Goal: Task Accomplishment & Management: Use online tool/utility

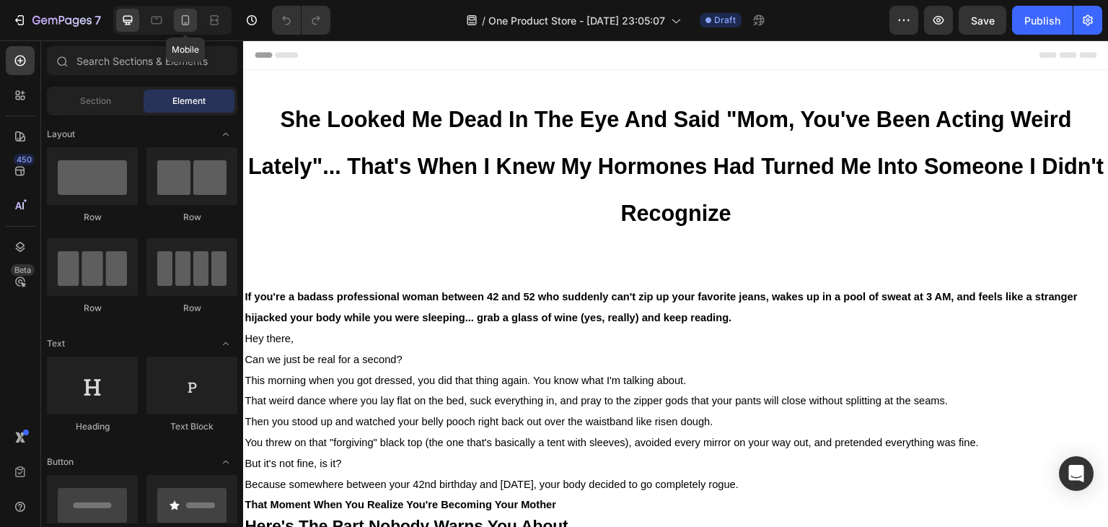
click at [181, 19] on icon at bounding box center [185, 20] width 14 height 14
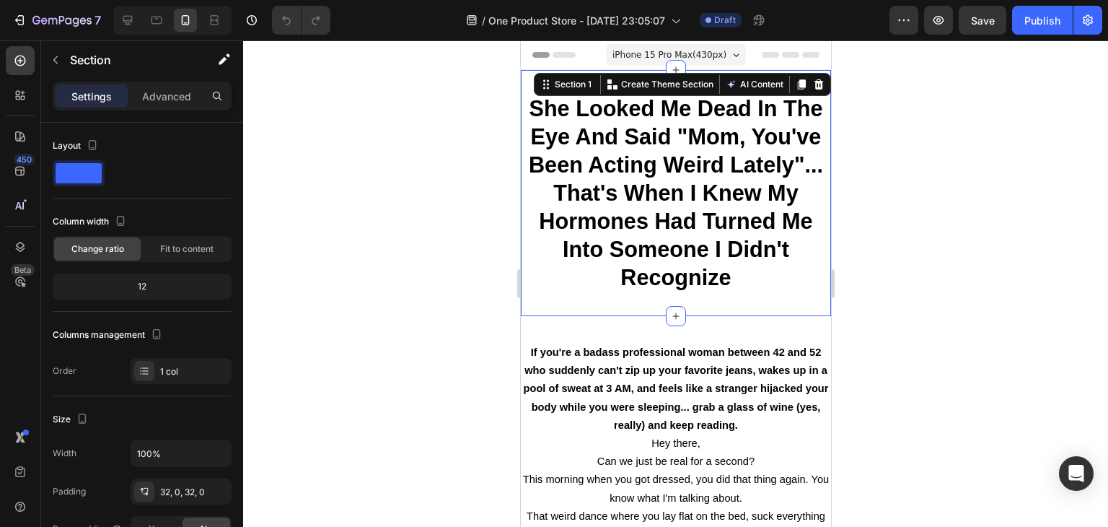
click at [1022, 294] on div at bounding box center [675, 283] width 865 height 486
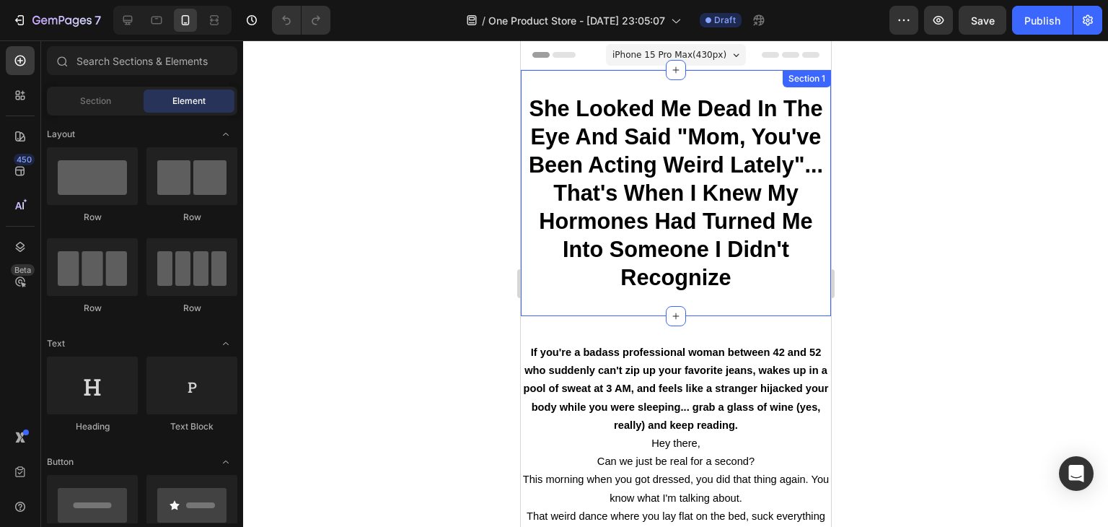
click at [572, 287] on h2 "She Looked Me Dead In The Eye And Said "Mom, You've Been Acting Weird Lately"..…" at bounding box center [675, 193] width 310 height 200
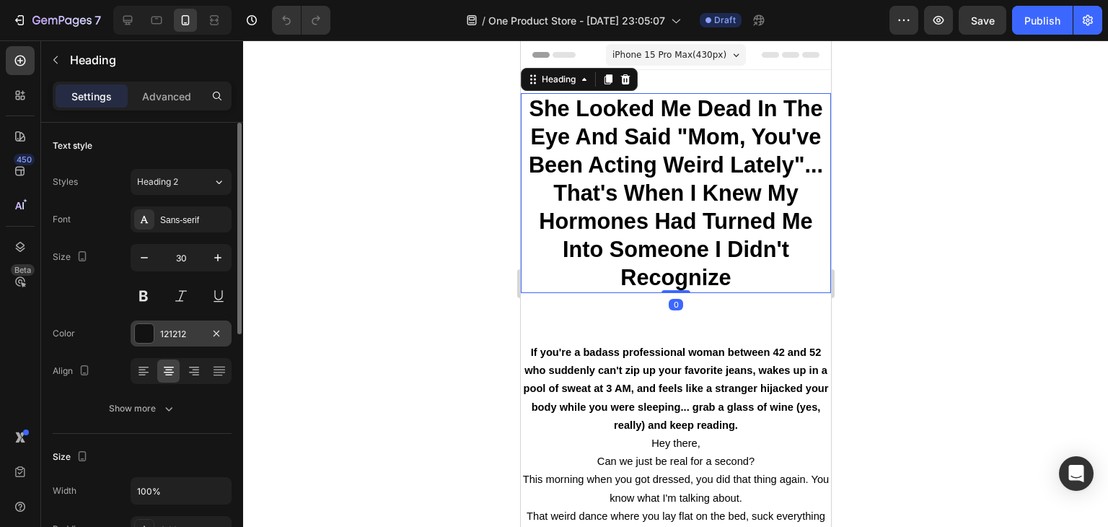
click at [138, 328] on div at bounding box center [144, 333] width 19 height 19
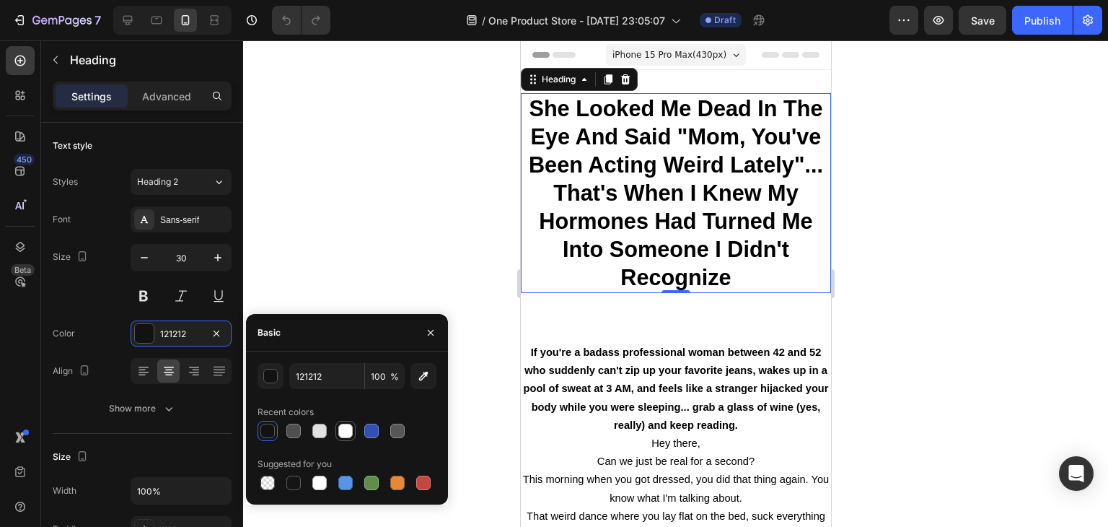
click at [346, 432] on div at bounding box center [345, 430] width 14 height 14
click at [322, 434] on div at bounding box center [319, 430] width 14 height 14
click at [299, 432] on div at bounding box center [293, 430] width 14 height 14
click at [271, 431] on div at bounding box center [267, 430] width 14 height 14
click at [291, 426] on div at bounding box center [293, 430] width 14 height 14
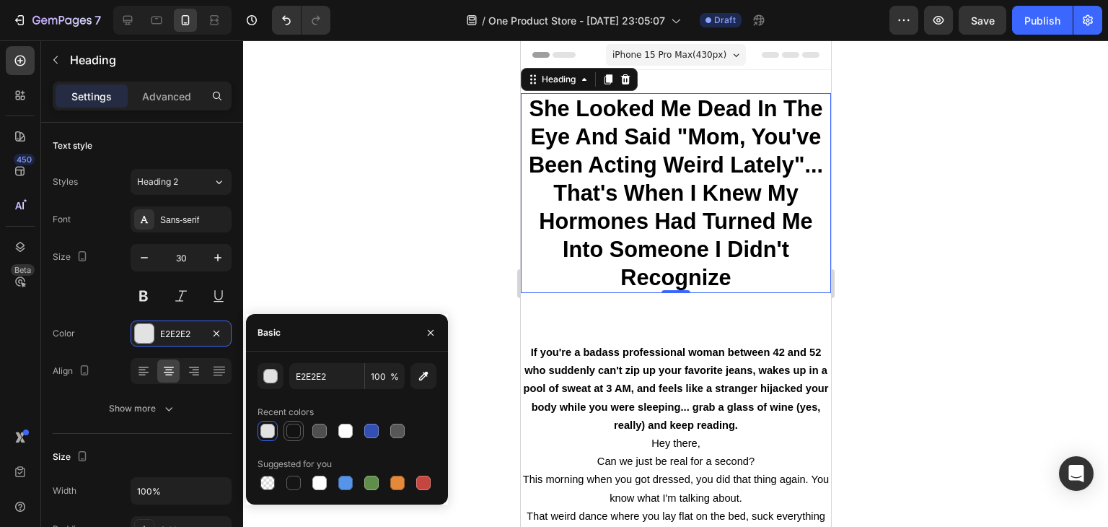
type input "121212"
click at [300, 211] on div at bounding box center [675, 283] width 865 height 486
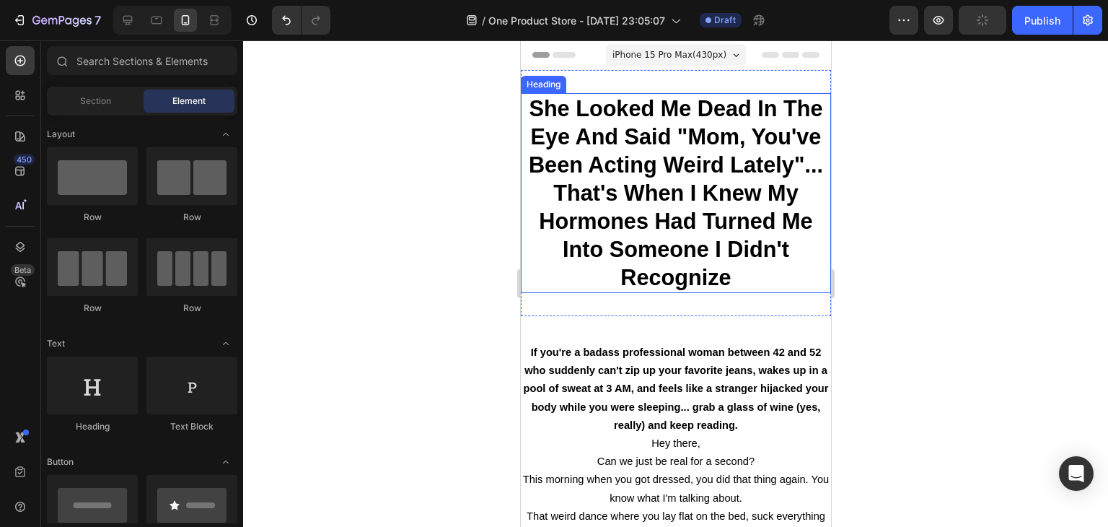
click at [568, 284] on h2 "She Looked Me Dead In The Eye And Said "Mom, You've Been Acting Weird Lately"..…" at bounding box center [675, 193] width 310 height 200
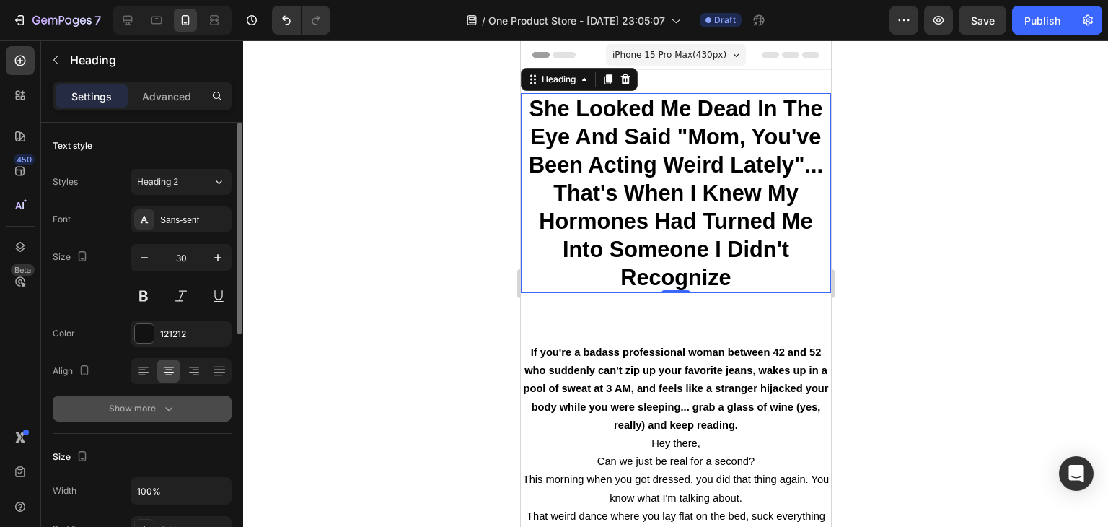
click at [162, 407] on div "Show more" at bounding box center [142, 408] width 67 height 14
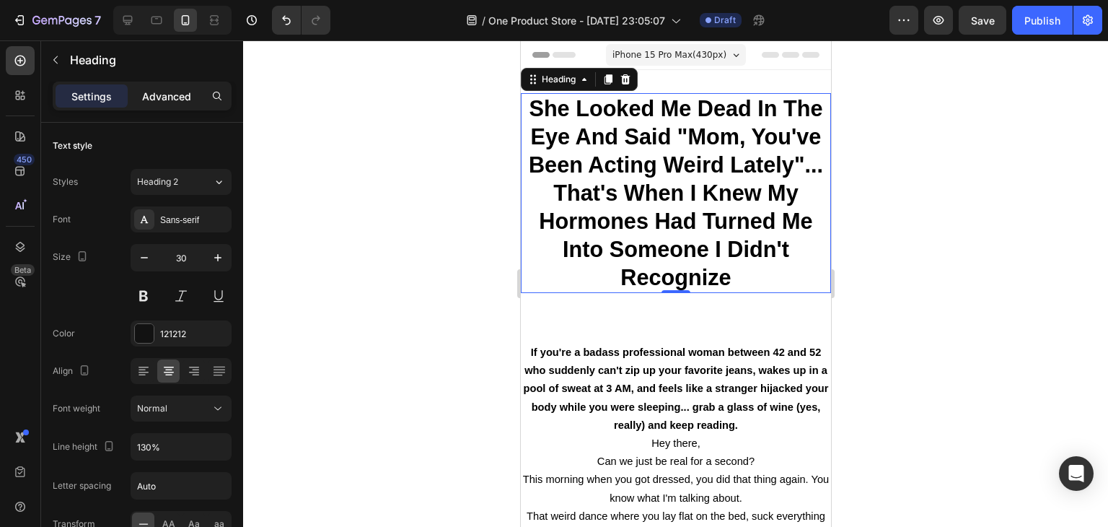
click at [177, 89] on p "Advanced" at bounding box center [166, 96] width 49 height 15
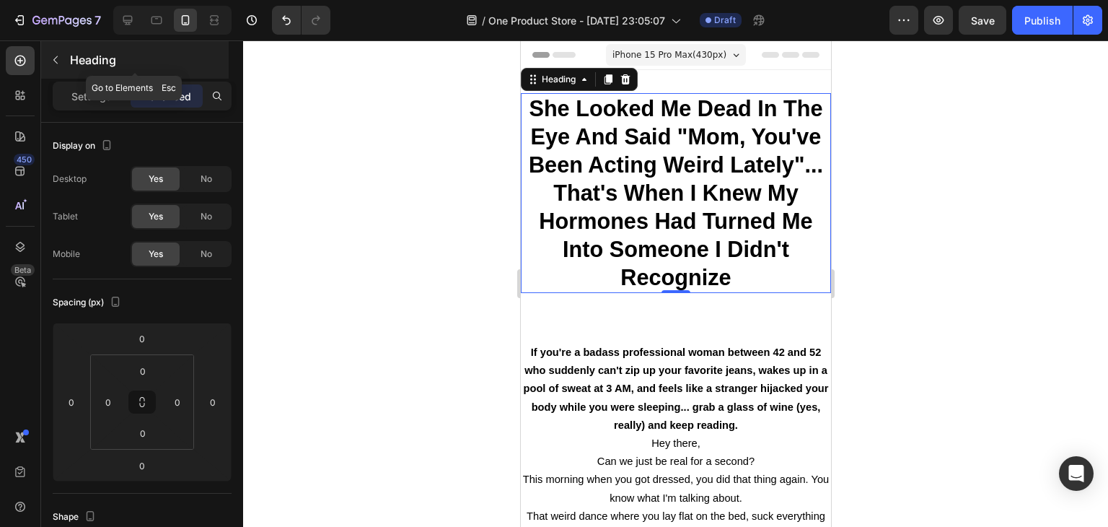
click at [58, 56] on icon "button" at bounding box center [55, 60] width 4 height 8
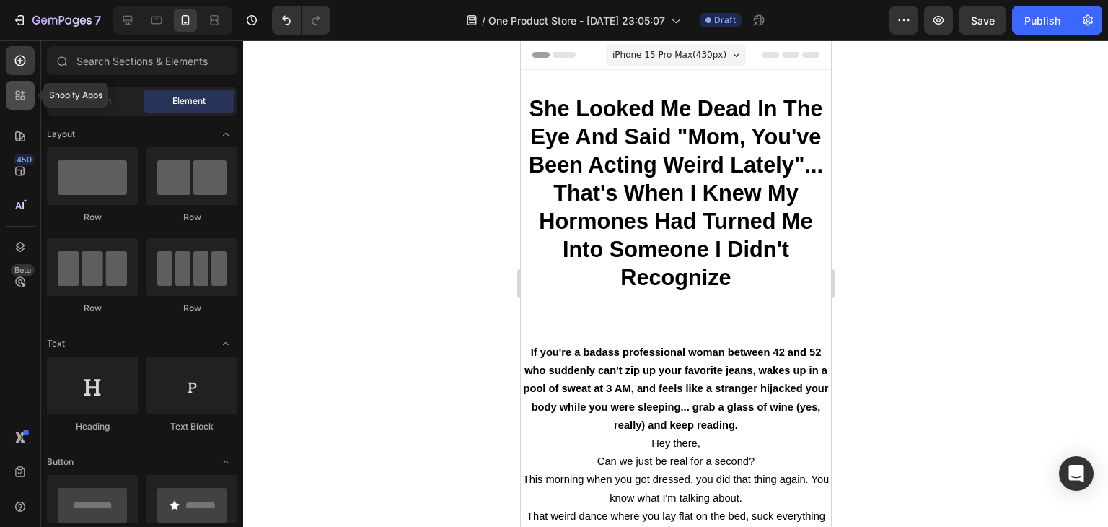
click at [22, 92] on icon at bounding box center [23, 93] width 4 height 4
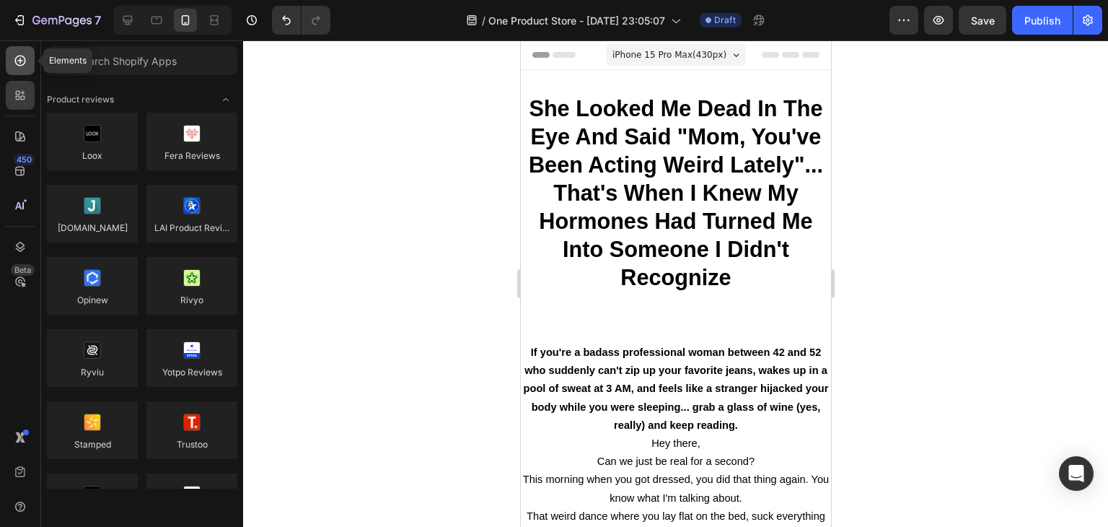
click at [16, 64] on icon at bounding box center [20, 60] width 14 height 14
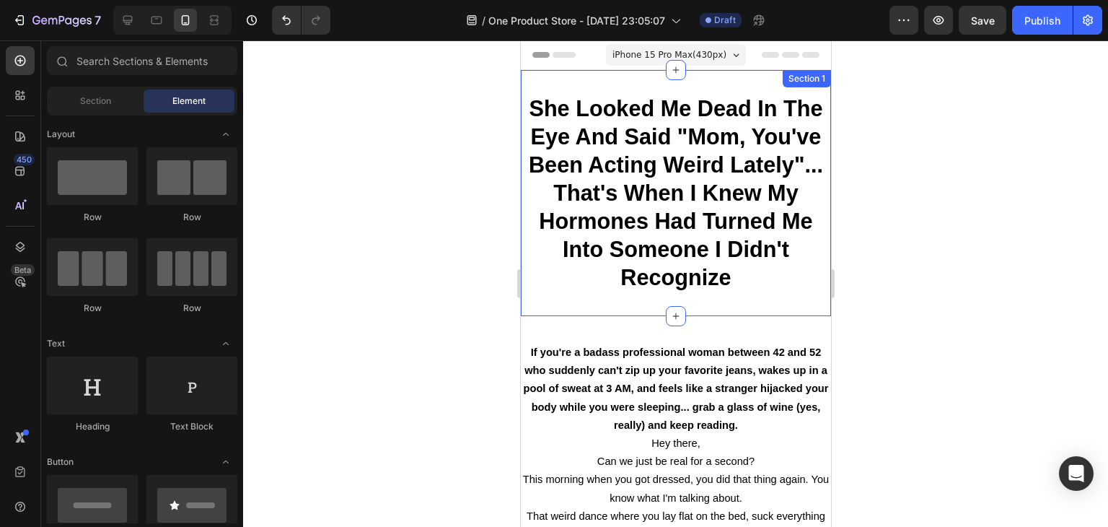
click at [554, 282] on h2 "She Looked Me Dead In The Eye And Said "Mom, You've Been Acting Weird Lately"..…" at bounding box center [675, 193] width 310 height 200
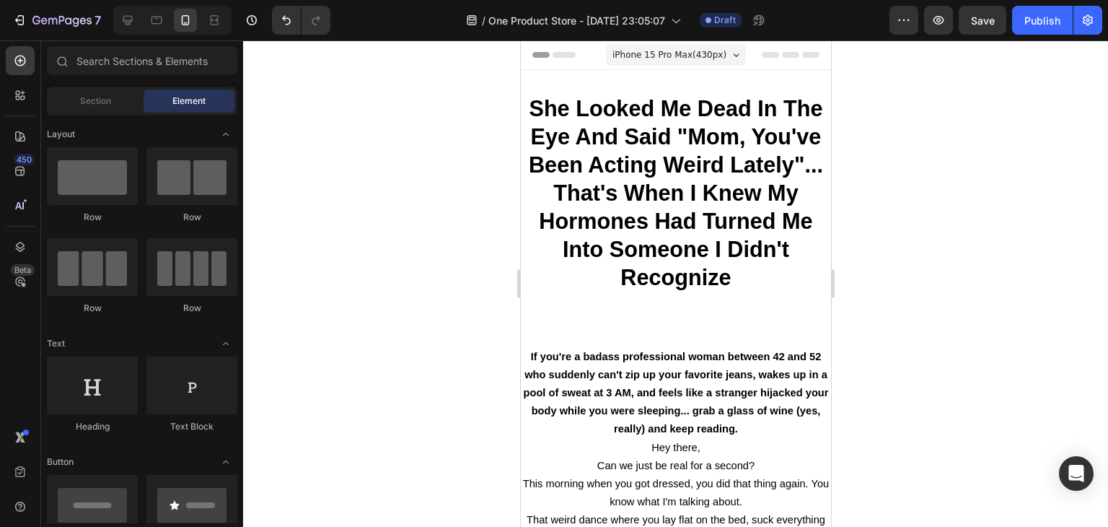
drag, startPoint x: 823, startPoint y: 88, endPoint x: 1412, endPoint y: 87, distance: 588.7
click at [906, 24] on icon "button" at bounding box center [904, 20] width 14 height 14
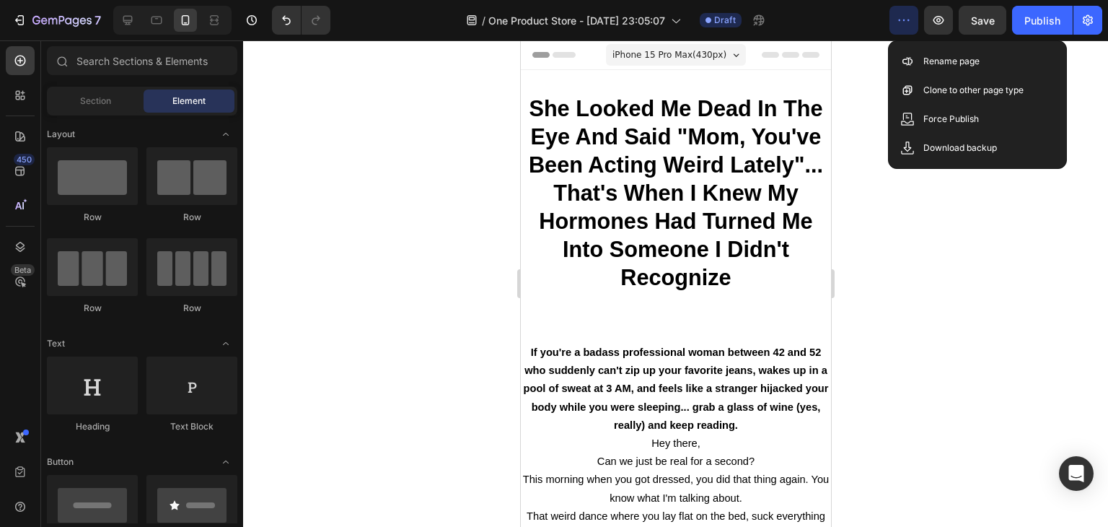
click at [906, 24] on icon "button" at bounding box center [904, 20] width 14 height 14
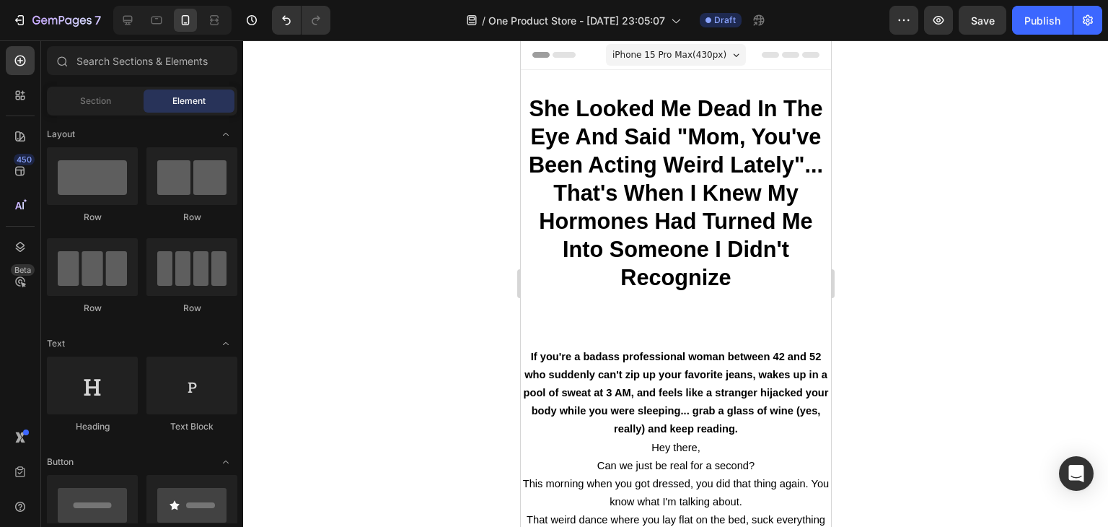
drag, startPoint x: 826, startPoint y: 69, endPoint x: 1425, endPoint y: 112, distance: 601.0
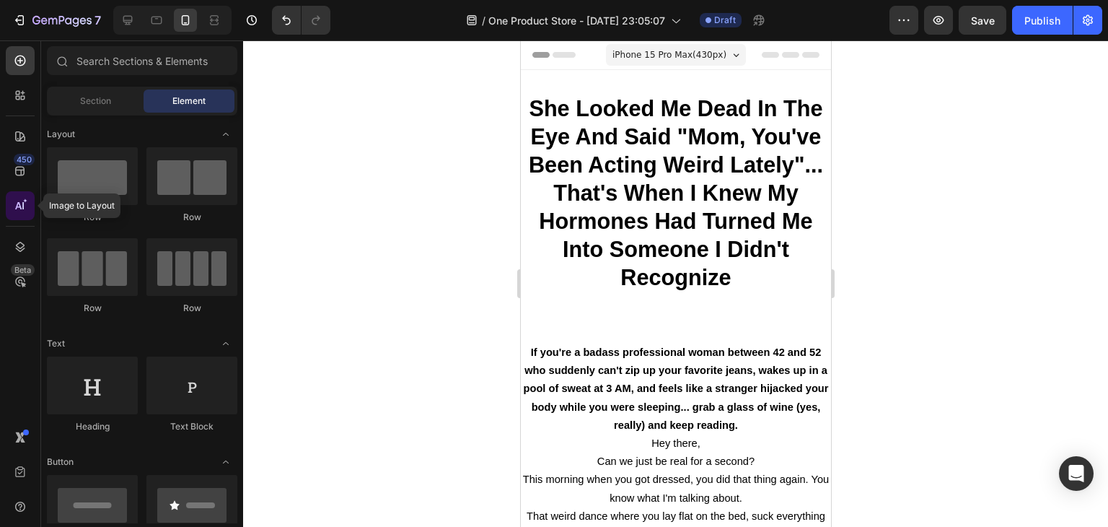
click at [21, 213] on div at bounding box center [20, 205] width 29 height 29
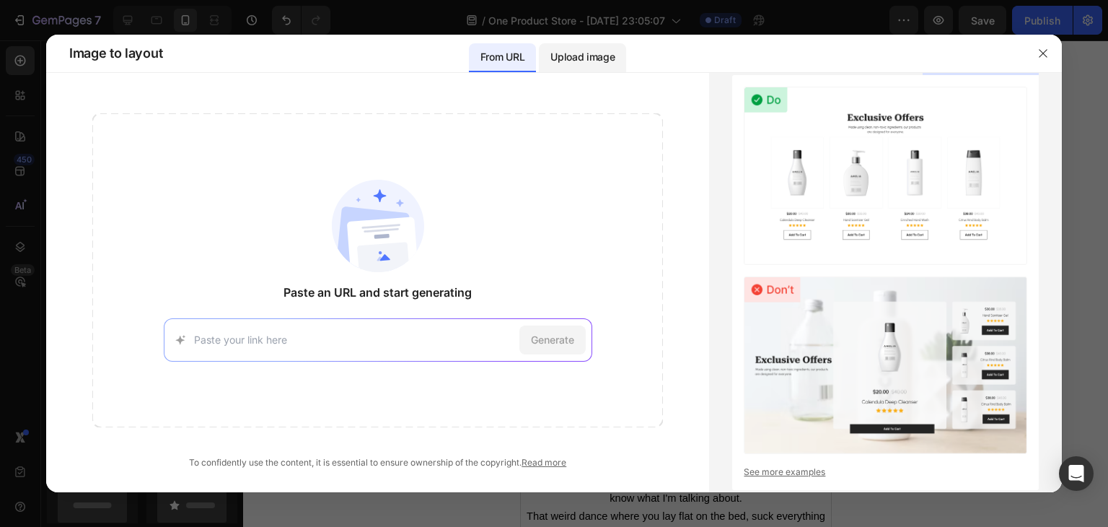
click at [599, 63] on p "Upload image" at bounding box center [582, 56] width 64 height 17
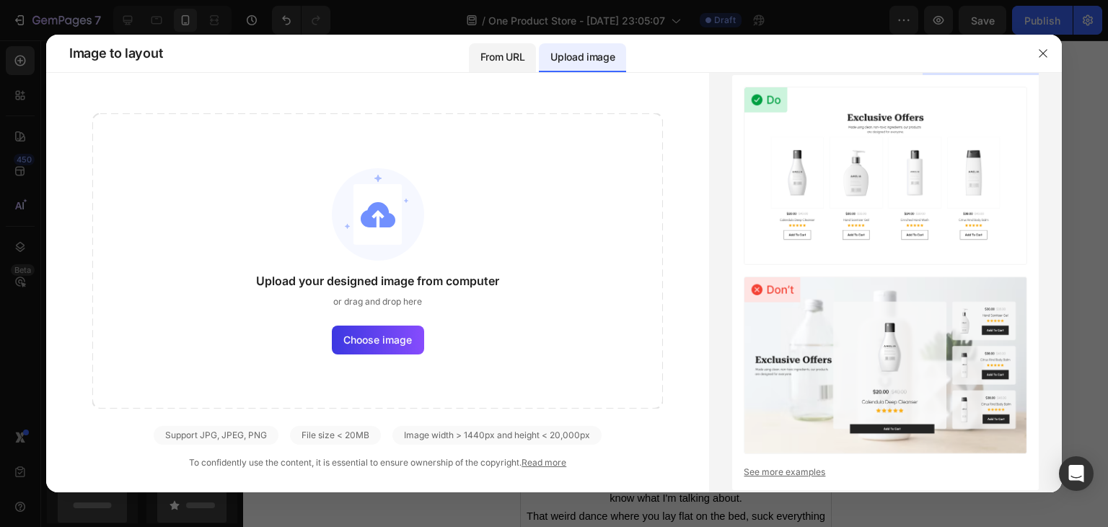
click at [483, 56] on p "From URL" at bounding box center [502, 56] width 44 height 17
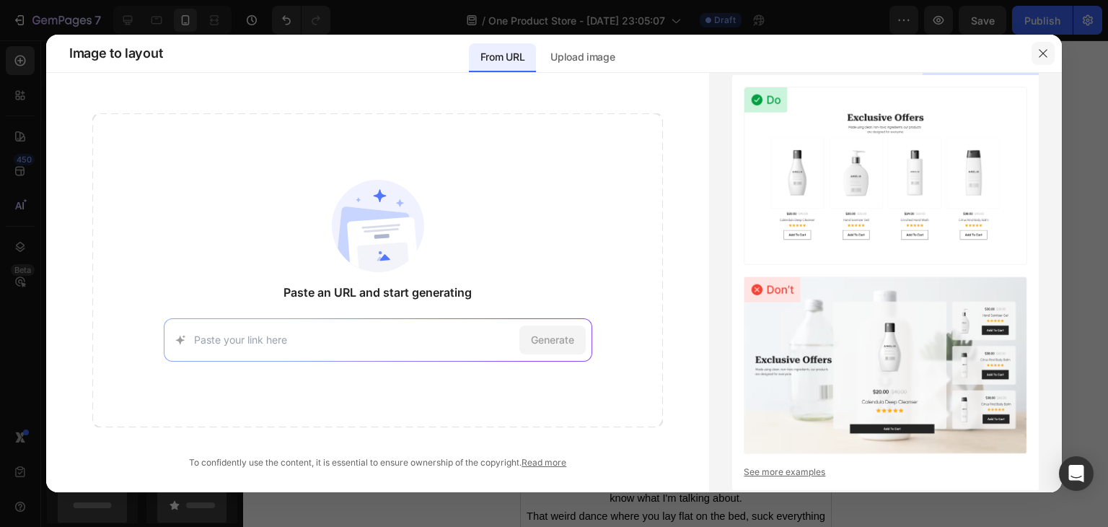
click at [1047, 46] on button "button" at bounding box center [1043, 53] width 23 height 23
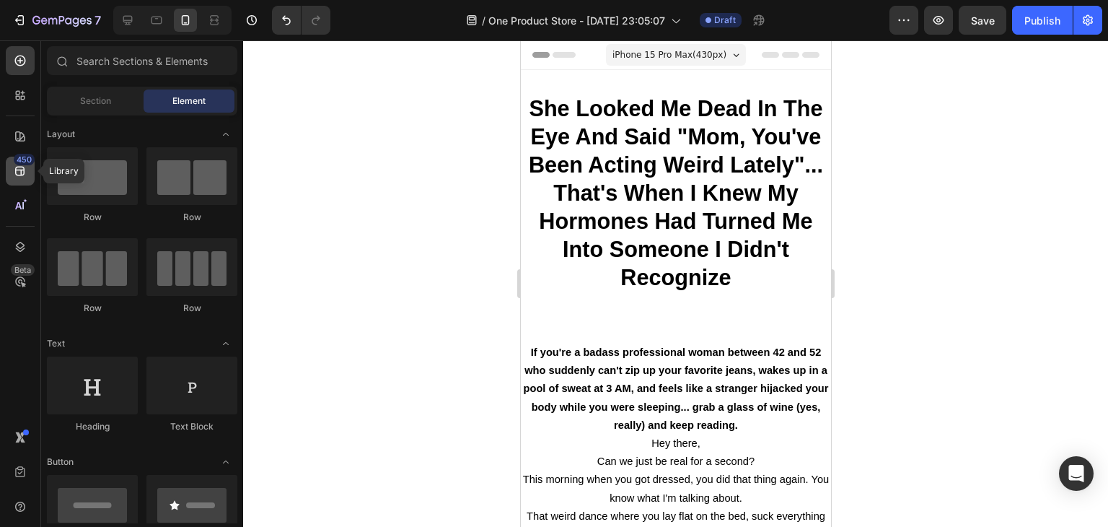
click at [25, 173] on icon at bounding box center [20, 171] width 14 height 14
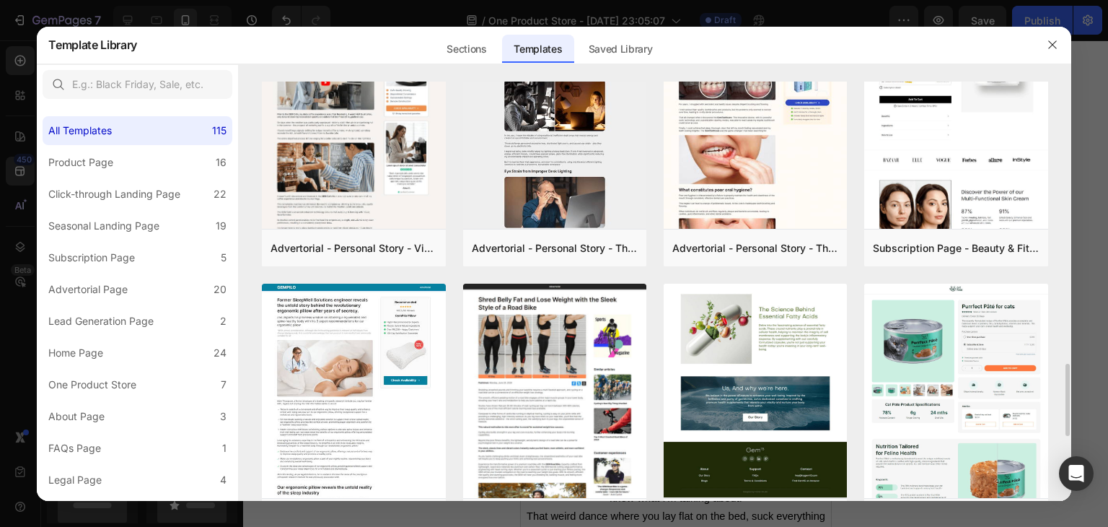
scroll to position [1429, 0]
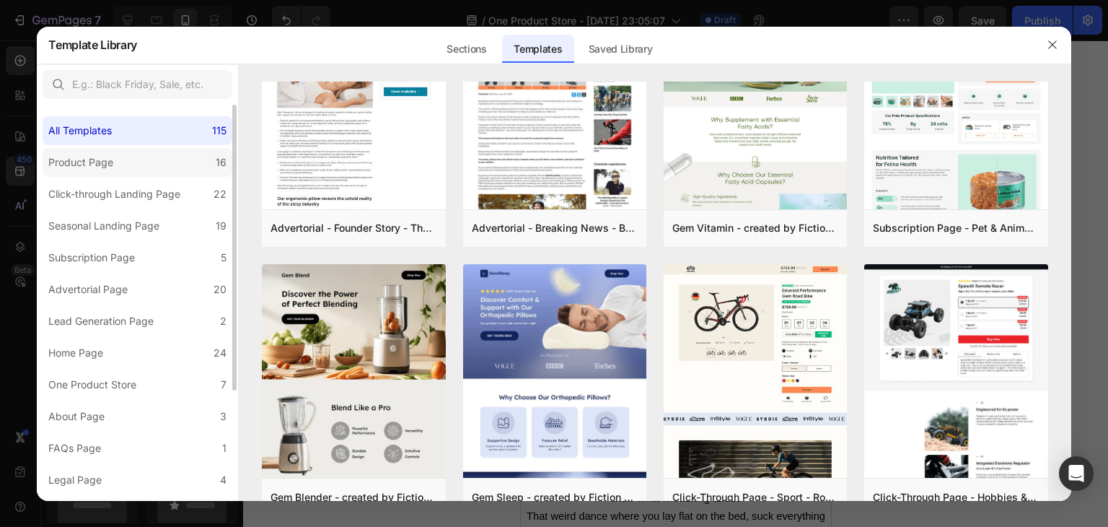
click at [116, 163] on div "Product Page" at bounding box center [83, 162] width 71 height 17
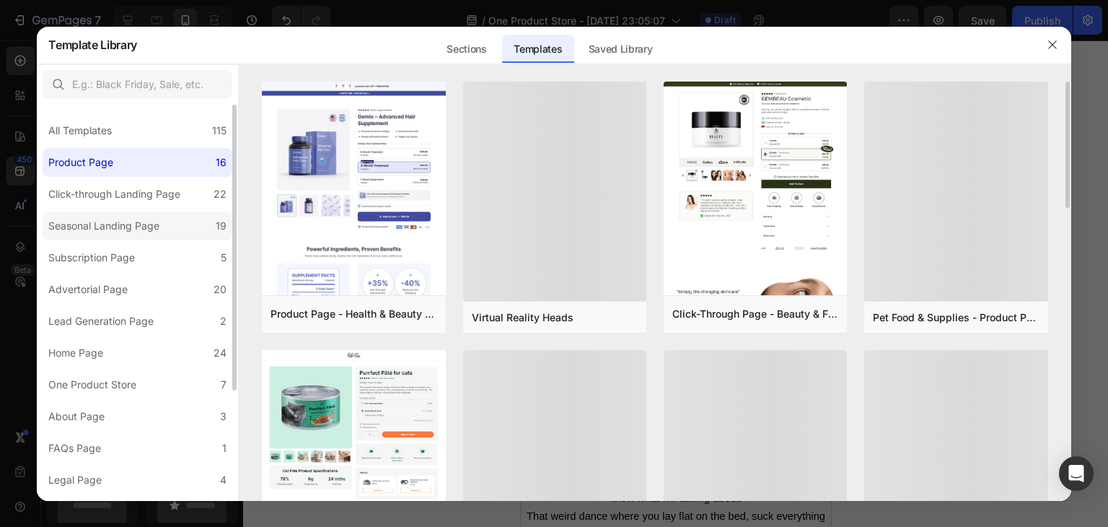
click at [112, 216] on label "Seasonal Landing Page 19" at bounding box center [138, 225] width 190 height 29
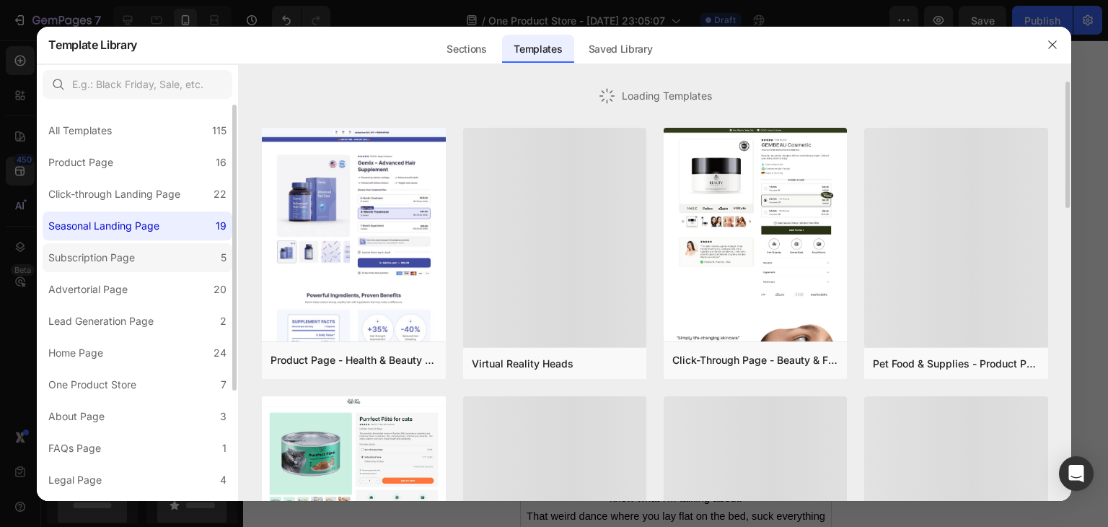
click at [118, 247] on label "Subscription Page 5" at bounding box center [138, 257] width 190 height 29
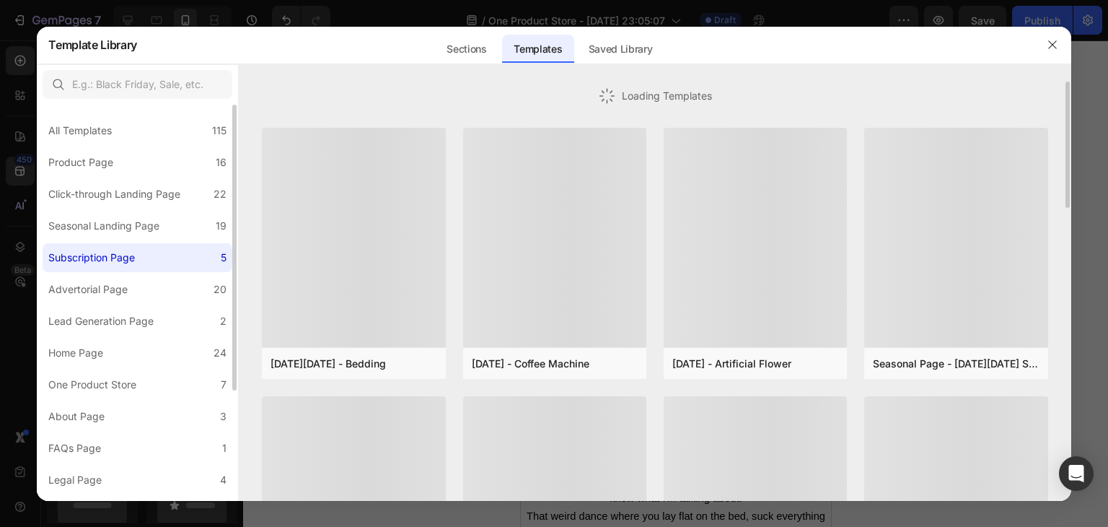
click at [115, 266] on label "Subscription Page 5" at bounding box center [138, 257] width 190 height 29
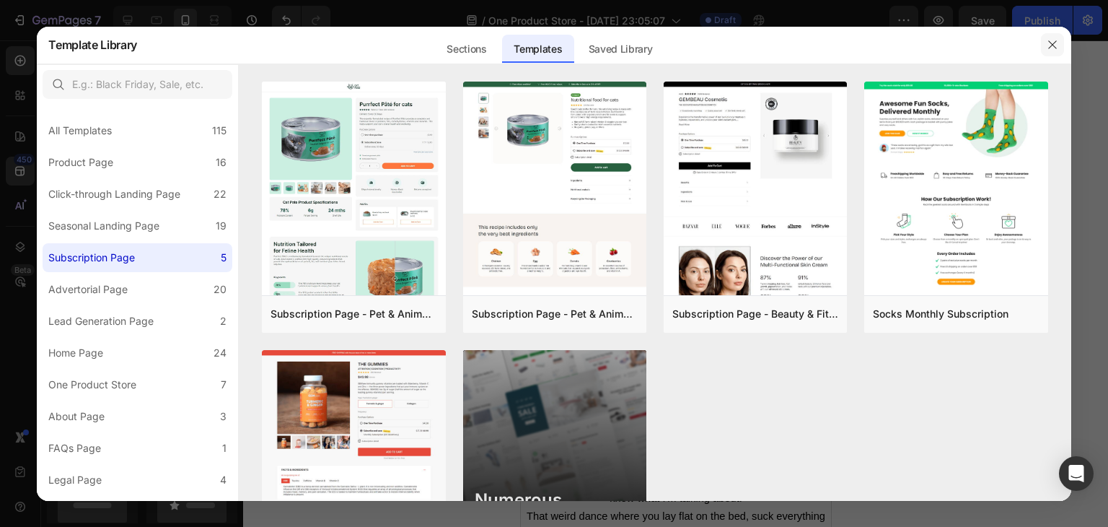
click at [1062, 47] on button "button" at bounding box center [1052, 44] width 23 height 23
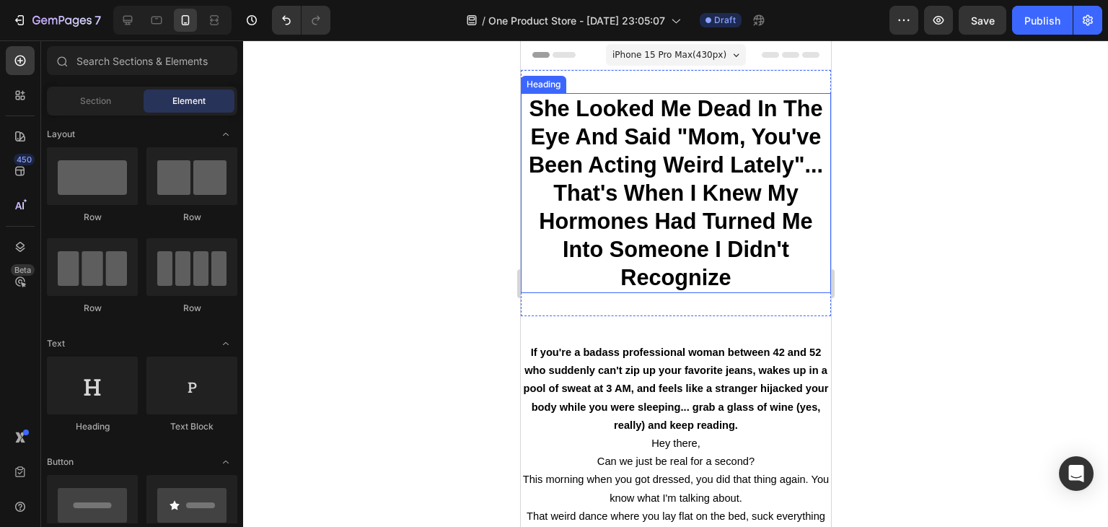
click at [676, 255] on strong "She Looked Me Dead In The Eye And Said "Mom, You've Been Acting Weird Lately"..…" at bounding box center [675, 192] width 294 height 193
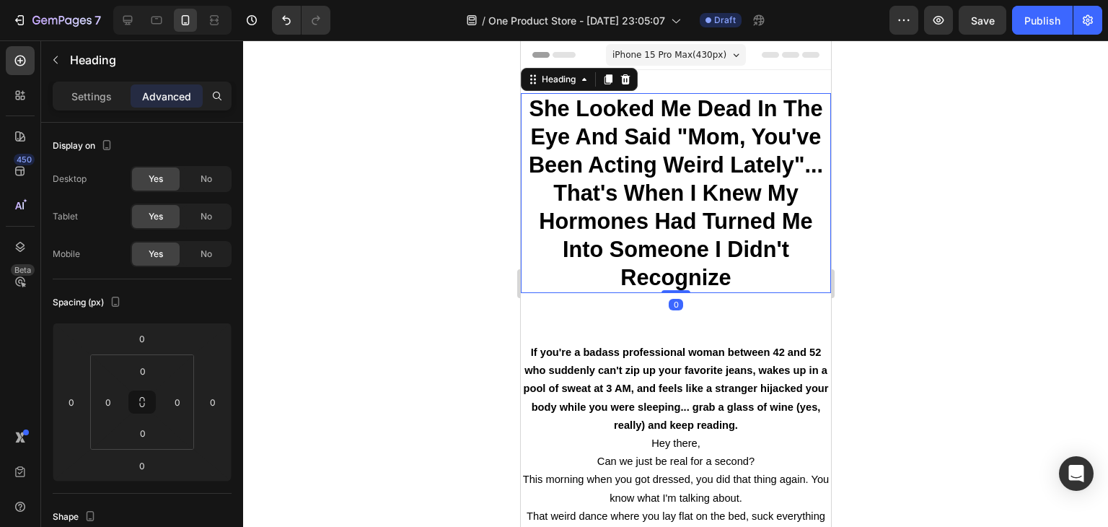
click at [418, 224] on div at bounding box center [675, 283] width 865 height 486
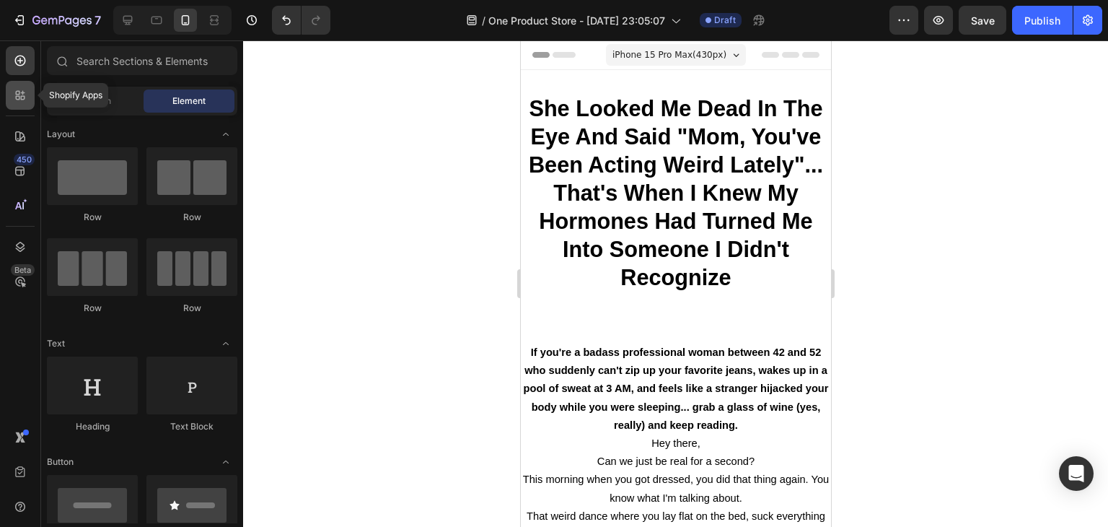
click at [27, 100] on div at bounding box center [20, 95] width 29 height 29
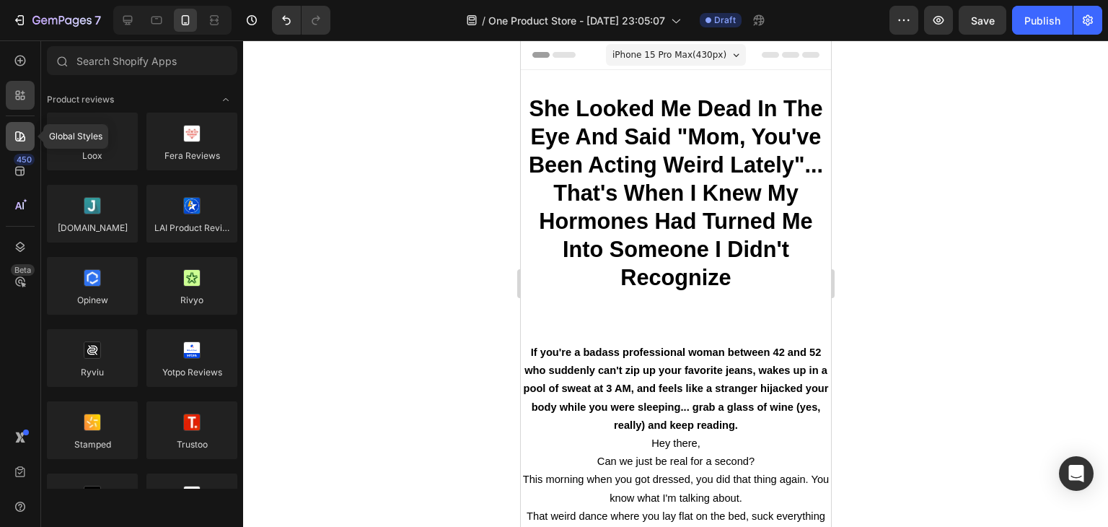
click at [20, 138] on icon at bounding box center [20, 136] width 10 height 10
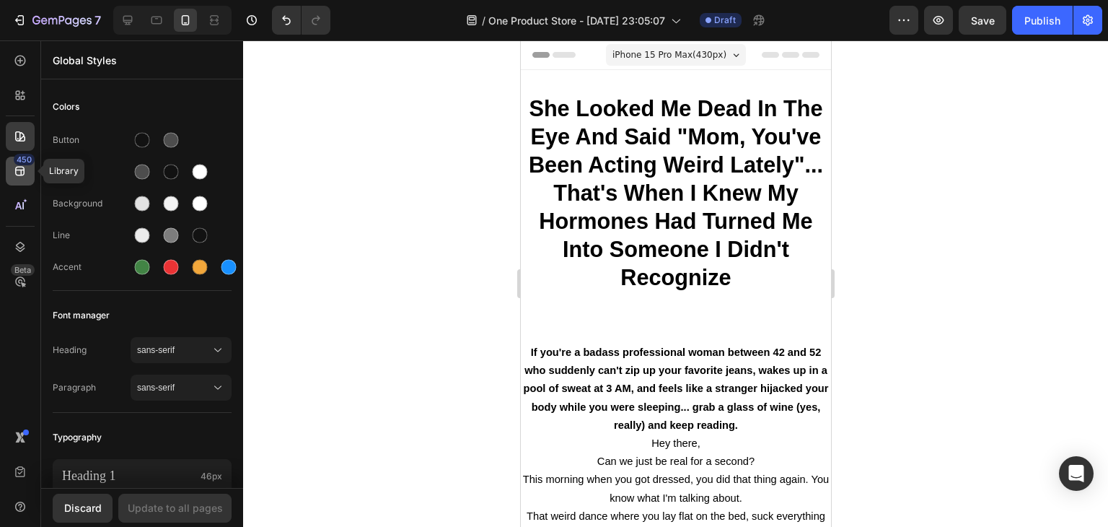
click at [19, 171] on icon at bounding box center [20, 171] width 14 height 14
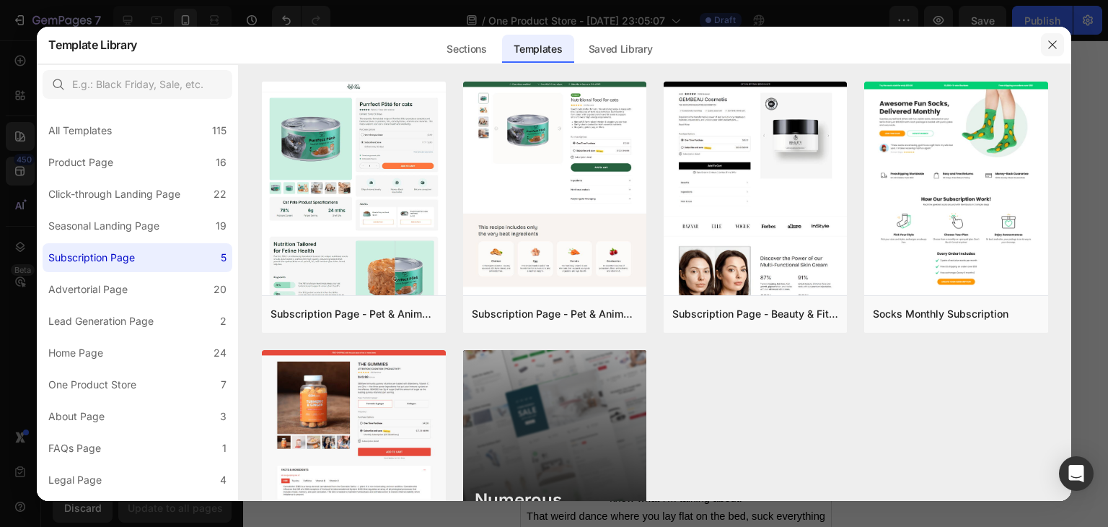
click at [1061, 44] on button "button" at bounding box center [1052, 44] width 23 height 23
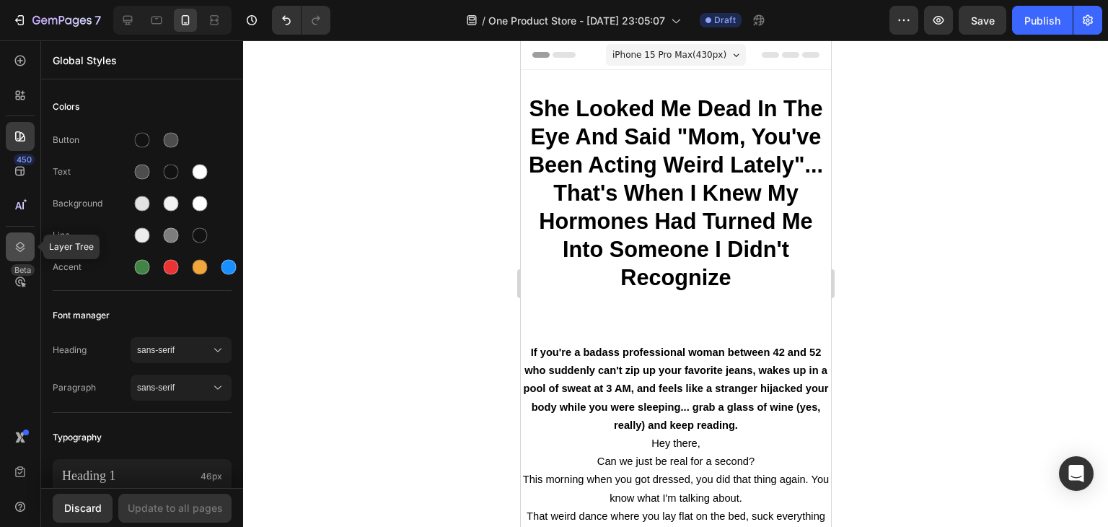
click at [20, 245] on icon at bounding box center [20, 247] width 14 height 14
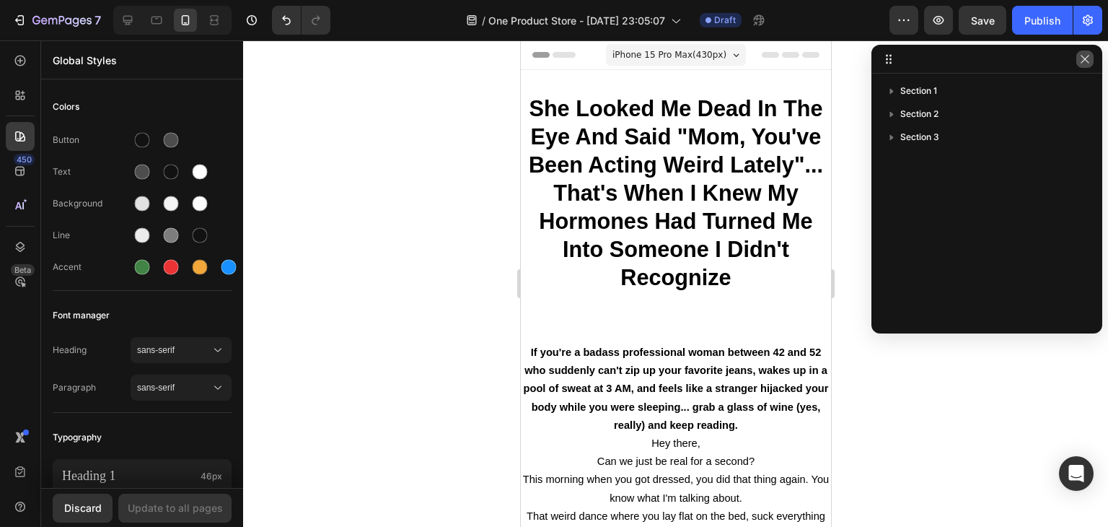
click at [1091, 61] on button "button" at bounding box center [1084, 58] width 17 height 17
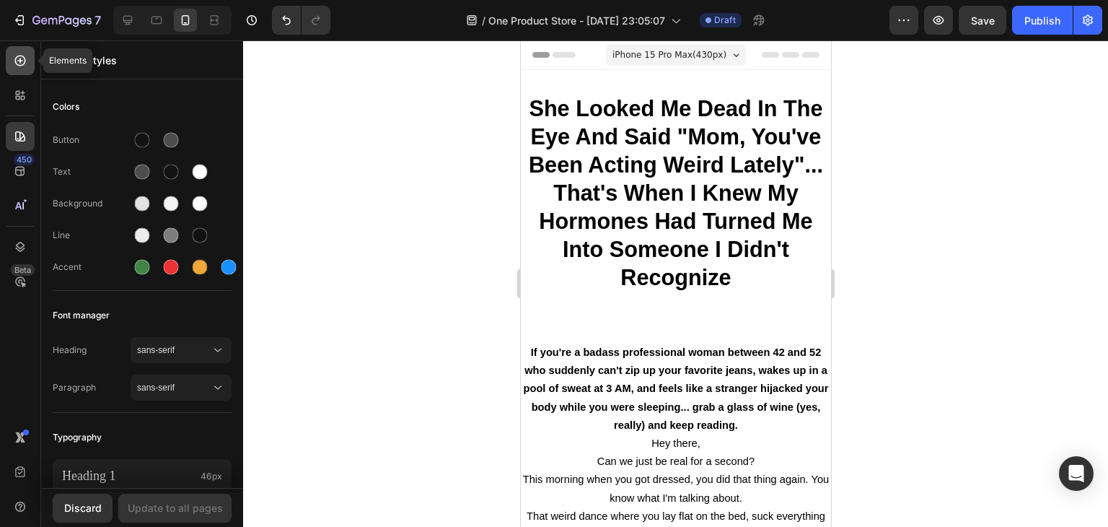
click at [17, 60] on icon at bounding box center [20, 61] width 6 height 6
